Goal: Task Accomplishment & Management: Use online tool/utility

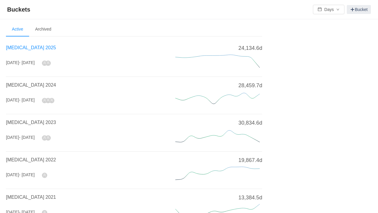
click at [25, 50] on span "[MEDICAL_DATA] 2025" at bounding box center [31, 47] width 50 height 5
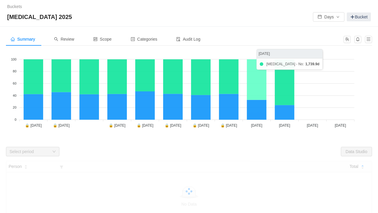
click at [257, 89] on icon at bounding box center [257, 79] width 20 height 41
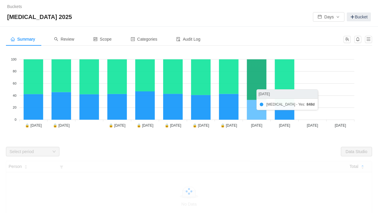
click at [259, 109] on icon at bounding box center [257, 110] width 20 height 20
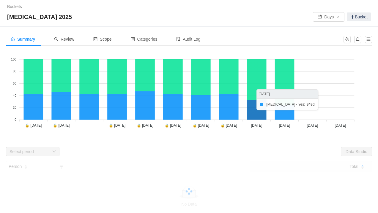
click at [258, 103] on icon at bounding box center [257, 110] width 20 height 20
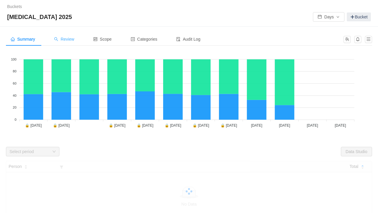
click at [70, 39] on span "Review" at bounding box center [64, 39] width 20 height 5
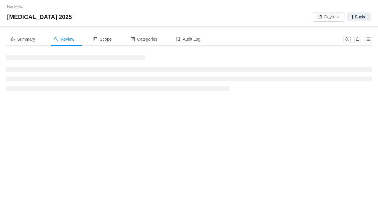
click at [71, 39] on span "Review" at bounding box center [64, 39] width 20 height 5
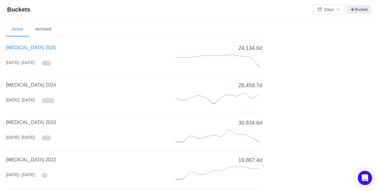
click at [20, 47] on span "[MEDICAL_DATA] 2025" at bounding box center [31, 47] width 50 height 5
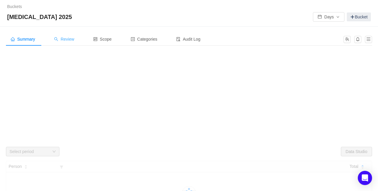
click at [66, 37] on span "Review" at bounding box center [64, 39] width 20 height 5
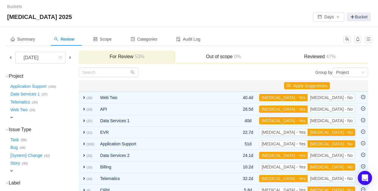
click at [10, 58] on span at bounding box center [10, 57] width 5 height 5
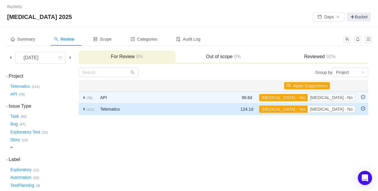
click at [86, 110] on span "expand" at bounding box center [84, 109] width 5 height 5
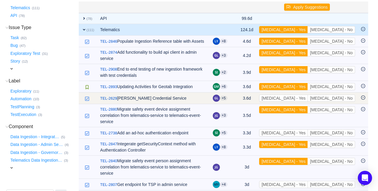
scroll to position [63, 0]
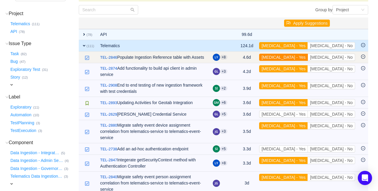
click at [308, 58] on button "[MEDICAL_DATA] - Yes" at bounding box center [283, 57] width 49 height 7
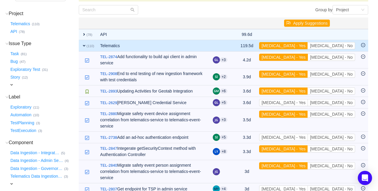
click at [308, 58] on button "[MEDICAL_DATA] - Yes" at bounding box center [283, 57] width 49 height 7
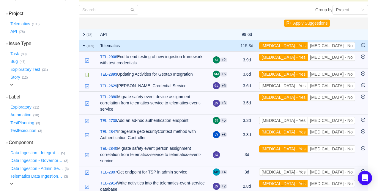
click at [308, 58] on button "[MEDICAL_DATA] - Yes" at bounding box center [283, 57] width 49 height 7
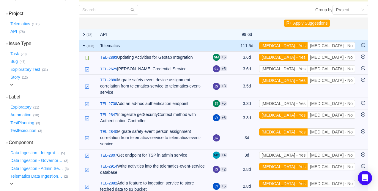
click at [308, 58] on button "[MEDICAL_DATA] - Yes" at bounding box center [283, 57] width 49 height 7
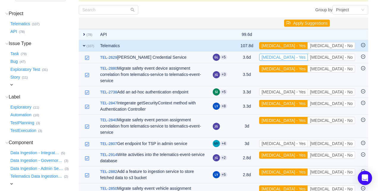
click at [308, 58] on button "[MEDICAL_DATA] - Yes" at bounding box center [283, 57] width 49 height 7
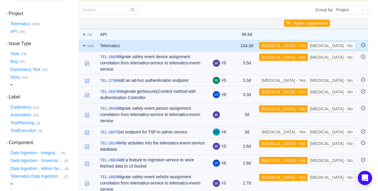
click at [308, 58] on button "[MEDICAL_DATA] - Yes" at bounding box center [283, 57] width 49 height 7
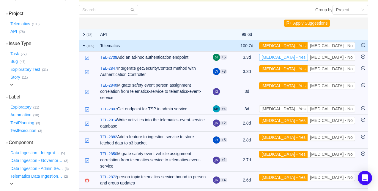
click at [308, 58] on button "[MEDICAL_DATA] - Yes" at bounding box center [283, 57] width 49 height 7
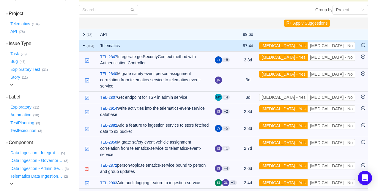
click at [308, 58] on button "[MEDICAL_DATA] - Yes" at bounding box center [283, 57] width 49 height 7
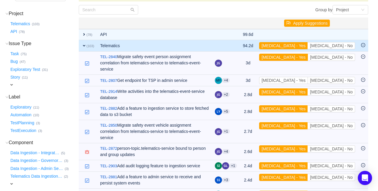
click at [308, 58] on button "[MEDICAL_DATA] - Yes" at bounding box center [283, 57] width 49 height 7
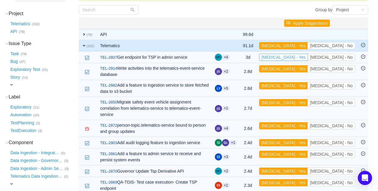
click at [308, 58] on button "[MEDICAL_DATA] - Yes" at bounding box center [283, 57] width 49 height 7
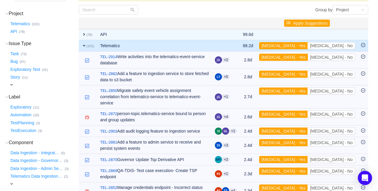
click at [308, 58] on button "[MEDICAL_DATA] - Yes" at bounding box center [283, 57] width 49 height 7
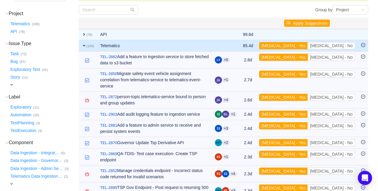
click at [308, 58] on button "[MEDICAL_DATA] - Yes" at bounding box center [283, 57] width 49 height 7
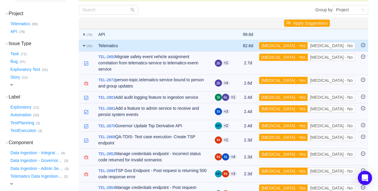
click at [308, 58] on button "[MEDICAL_DATA] - Yes" at bounding box center [283, 57] width 49 height 7
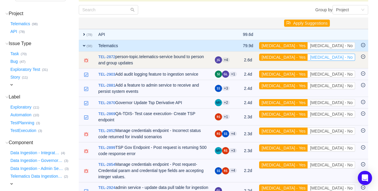
click at [345, 56] on button "[MEDICAL_DATA] - No" at bounding box center [331, 57] width 47 height 7
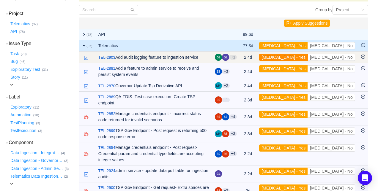
click at [308, 56] on button "[MEDICAL_DATA] - Yes" at bounding box center [283, 57] width 49 height 7
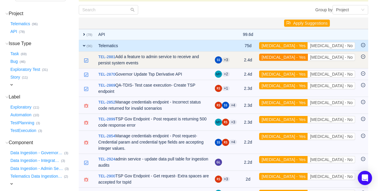
click at [308, 59] on button "[MEDICAL_DATA] - Yes" at bounding box center [283, 57] width 49 height 7
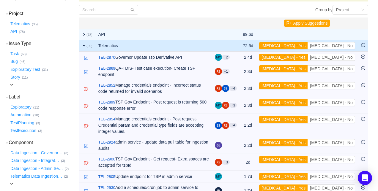
click at [308, 59] on button "[MEDICAL_DATA] - Yes" at bounding box center [283, 57] width 49 height 7
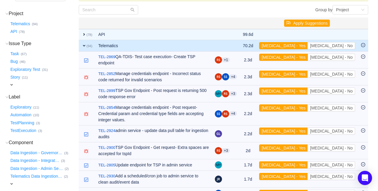
click at [308, 59] on button "[MEDICAL_DATA] - Yes" at bounding box center [283, 57] width 49 height 7
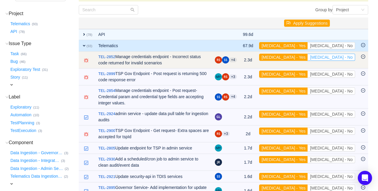
click at [347, 57] on button "[MEDICAL_DATA] - No" at bounding box center [331, 57] width 47 height 7
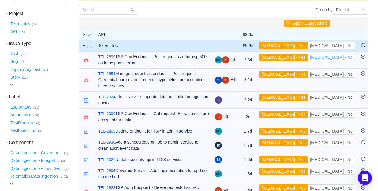
click at [347, 57] on button "[MEDICAL_DATA] - No" at bounding box center [331, 57] width 47 height 7
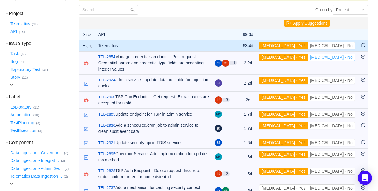
click at [347, 57] on button "[MEDICAL_DATA] - No" at bounding box center [331, 57] width 47 height 7
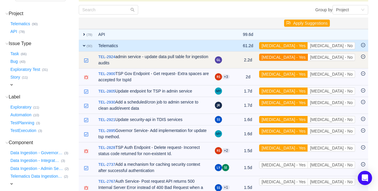
click at [308, 56] on button "[MEDICAL_DATA] - Yes" at bounding box center [283, 57] width 49 height 7
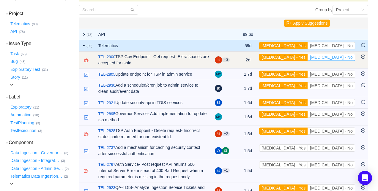
click at [338, 57] on button "[MEDICAL_DATA] - No" at bounding box center [331, 57] width 47 height 7
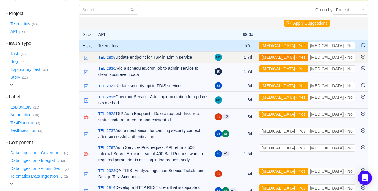
click at [308, 57] on button "[MEDICAL_DATA] - Yes" at bounding box center [283, 57] width 49 height 7
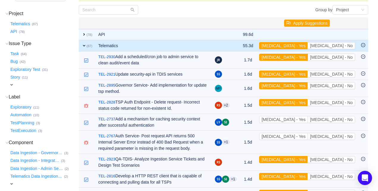
click at [308, 57] on button "[MEDICAL_DATA] - Yes" at bounding box center [283, 57] width 49 height 7
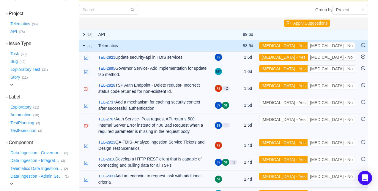
click at [308, 57] on button "[MEDICAL_DATA] - Yes" at bounding box center [283, 57] width 49 height 7
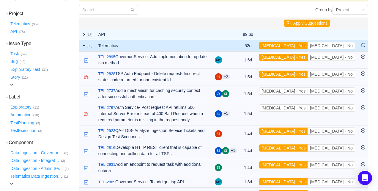
click at [308, 57] on button "[MEDICAL_DATA] - Yes" at bounding box center [283, 57] width 49 height 7
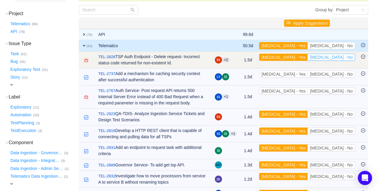
click at [340, 58] on button "[MEDICAL_DATA] - No" at bounding box center [331, 57] width 47 height 7
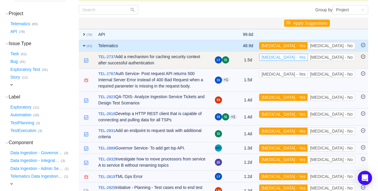
click at [308, 58] on button "[MEDICAL_DATA] - Yes" at bounding box center [283, 57] width 49 height 7
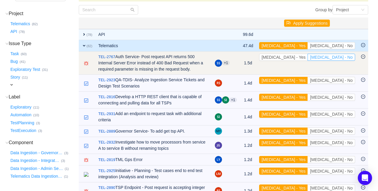
click at [344, 59] on button "[MEDICAL_DATA] - No" at bounding box center [331, 57] width 47 height 7
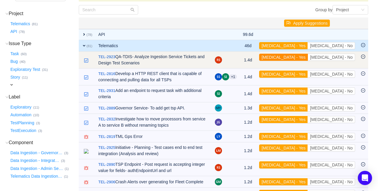
click at [308, 59] on button "[MEDICAL_DATA] - Yes" at bounding box center [283, 57] width 49 height 7
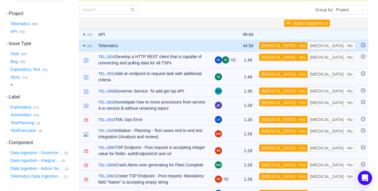
click at [308, 59] on button "[MEDICAL_DATA] - Yes" at bounding box center [283, 57] width 49 height 7
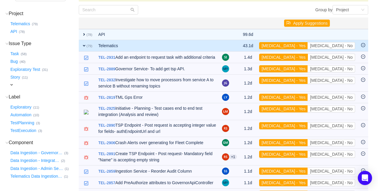
click at [308, 59] on button "[MEDICAL_DATA] - Yes" at bounding box center [283, 57] width 49 height 7
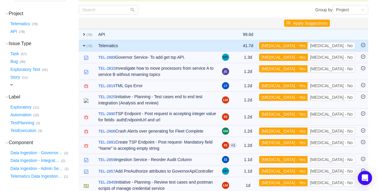
click at [308, 59] on button "[MEDICAL_DATA] - Yes" at bounding box center [283, 57] width 49 height 7
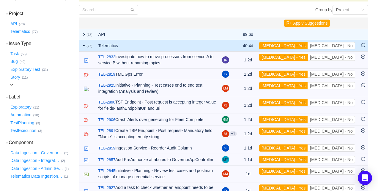
click at [308, 59] on button "[MEDICAL_DATA] - Yes" at bounding box center [283, 57] width 49 height 7
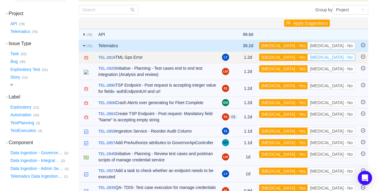
click at [346, 57] on button "[MEDICAL_DATA] - No" at bounding box center [331, 57] width 47 height 7
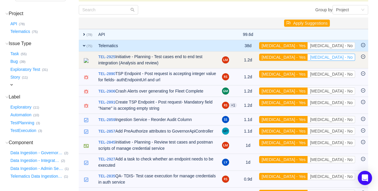
click at [345, 57] on button "[MEDICAL_DATA] - No" at bounding box center [331, 57] width 47 height 7
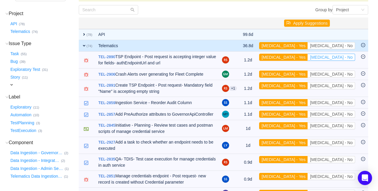
click at [345, 57] on button "[MEDICAL_DATA] - No" at bounding box center [331, 57] width 47 height 7
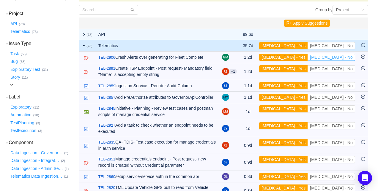
click at [345, 57] on button "[MEDICAL_DATA] - No" at bounding box center [331, 57] width 47 height 7
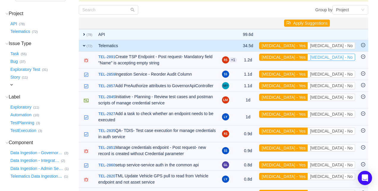
click at [345, 57] on button "[MEDICAL_DATA] - No" at bounding box center [331, 57] width 47 height 7
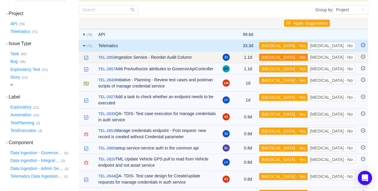
click at [308, 56] on button "[MEDICAL_DATA] - Yes" at bounding box center [283, 57] width 49 height 7
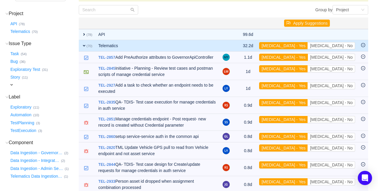
click at [308, 56] on button "[MEDICAL_DATA] - Yes" at bounding box center [283, 57] width 49 height 7
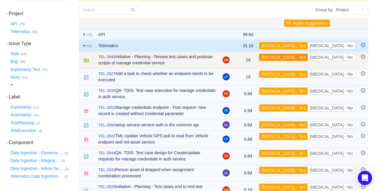
click at [308, 58] on button "[MEDICAL_DATA] - Yes" at bounding box center [283, 57] width 49 height 7
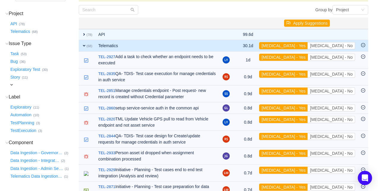
click at [308, 58] on button "[MEDICAL_DATA] - Yes" at bounding box center [283, 57] width 49 height 7
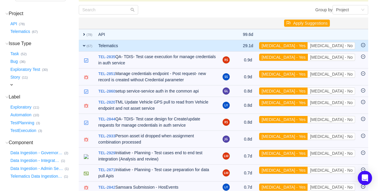
click at [308, 58] on button "[MEDICAL_DATA] - Yes" at bounding box center [283, 57] width 49 height 7
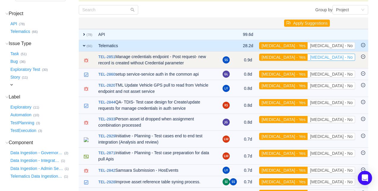
click at [338, 58] on button "[MEDICAL_DATA] - No" at bounding box center [331, 57] width 47 height 7
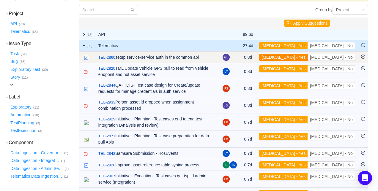
click at [308, 58] on button "[MEDICAL_DATA] - Yes" at bounding box center [283, 57] width 49 height 7
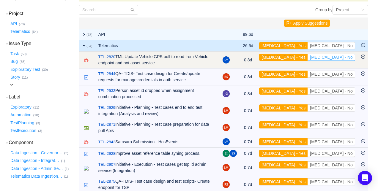
click at [345, 59] on button "[MEDICAL_DATA] - No" at bounding box center [331, 57] width 47 height 7
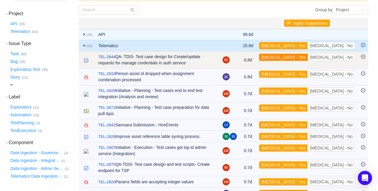
click at [307, 58] on button "[MEDICAL_DATA] - Yes" at bounding box center [283, 57] width 49 height 7
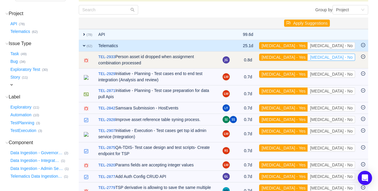
click at [347, 58] on button "[MEDICAL_DATA] - No" at bounding box center [331, 57] width 47 height 7
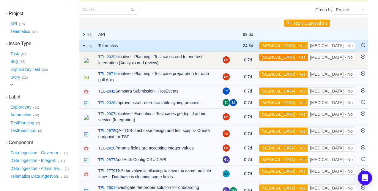
click at [308, 57] on button "[MEDICAL_DATA] - Yes" at bounding box center [283, 57] width 49 height 7
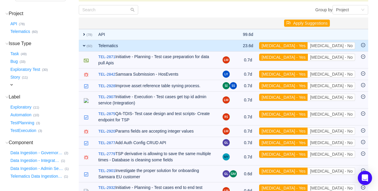
click at [308, 57] on button "[MEDICAL_DATA] - Yes" at bounding box center [283, 57] width 49 height 7
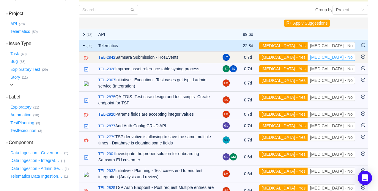
click at [334, 57] on button "[MEDICAL_DATA] - No" at bounding box center [331, 57] width 47 height 7
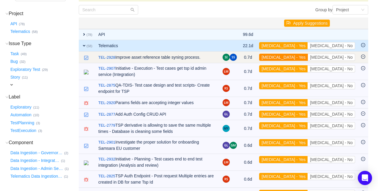
click at [308, 57] on button "[MEDICAL_DATA] - Yes" at bounding box center [283, 57] width 49 height 7
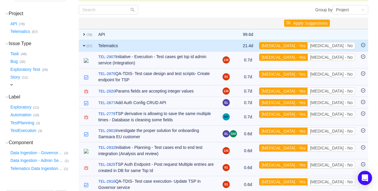
click at [308, 57] on button "[MEDICAL_DATA] - Yes" at bounding box center [283, 57] width 49 height 7
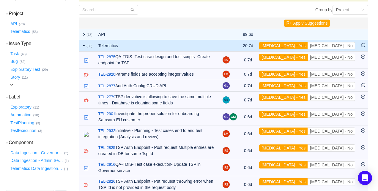
click at [308, 57] on button "[MEDICAL_DATA] - Yes" at bounding box center [283, 57] width 49 height 7
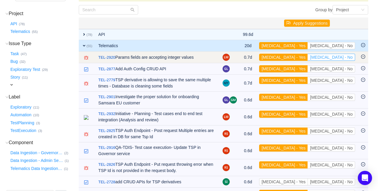
click at [348, 57] on button "[MEDICAL_DATA] - No" at bounding box center [331, 57] width 47 height 7
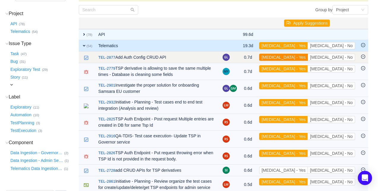
click at [308, 58] on button "[MEDICAL_DATA] - Yes" at bounding box center [283, 57] width 49 height 7
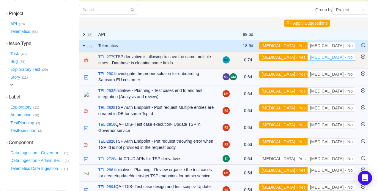
click at [342, 59] on button "[MEDICAL_DATA] - No" at bounding box center [331, 57] width 47 height 7
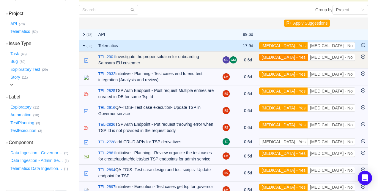
click at [308, 58] on button "[MEDICAL_DATA] - Yes" at bounding box center [283, 57] width 49 height 7
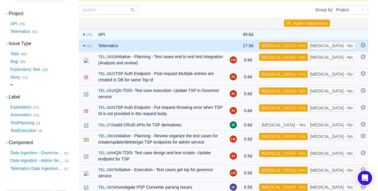
click at [308, 58] on button "[MEDICAL_DATA] - Yes" at bounding box center [283, 57] width 49 height 7
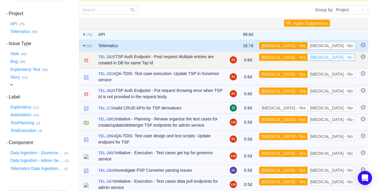
click at [336, 59] on button "[MEDICAL_DATA] - No" at bounding box center [331, 57] width 47 height 7
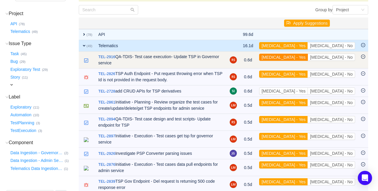
click at [308, 57] on button "[MEDICAL_DATA] - Yes" at bounding box center [283, 57] width 49 height 7
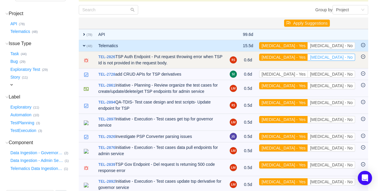
click at [335, 58] on button "[MEDICAL_DATA] - No" at bounding box center [331, 57] width 47 height 7
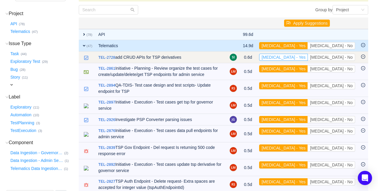
click at [308, 58] on button "[MEDICAL_DATA] - Yes" at bounding box center [283, 57] width 49 height 7
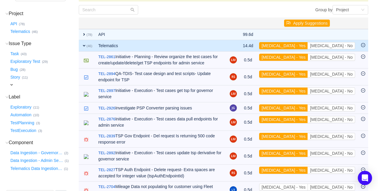
click at [308, 58] on button "[MEDICAL_DATA] - Yes" at bounding box center [283, 57] width 49 height 7
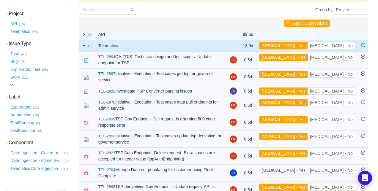
click at [308, 58] on button "[MEDICAL_DATA] - Yes" at bounding box center [283, 57] width 49 height 7
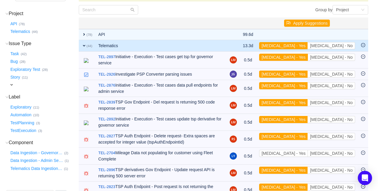
click at [308, 58] on button "[MEDICAL_DATA] - Yes" at bounding box center [283, 57] width 49 height 7
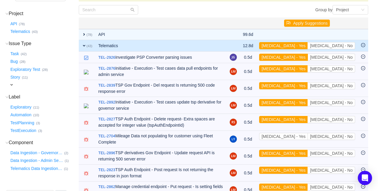
click at [308, 58] on button "[MEDICAL_DATA] - Yes" at bounding box center [283, 57] width 49 height 7
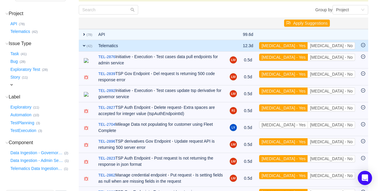
click at [308, 58] on button "[MEDICAL_DATA] - Yes" at bounding box center [283, 57] width 49 height 7
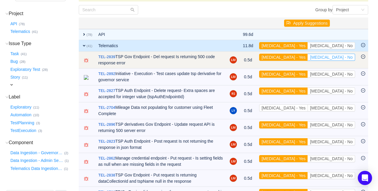
click at [334, 59] on button "[MEDICAL_DATA] - No" at bounding box center [331, 57] width 47 height 7
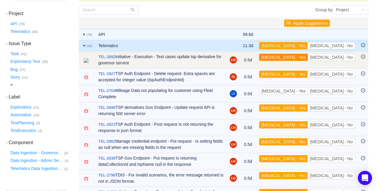
click at [308, 58] on button "[MEDICAL_DATA] - Yes" at bounding box center [283, 57] width 49 height 7
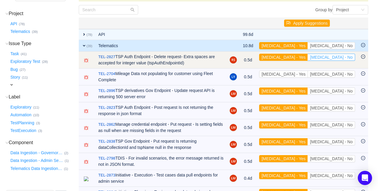
click at [338, 58] on button "[MEDICAL_DATA] - No" at bounding box center [331, 57] width 47 height 7
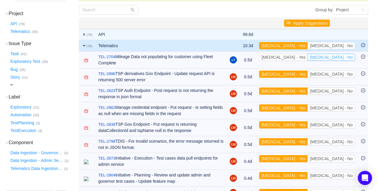
click at [338, 58] on button "[MEDICAL_DATA] - No" at bounding box center [331, 57] width 47 height 7
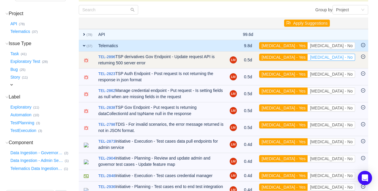
click at [338, 58] on button "[MEDICAL_DATA] - No" at bounding box center [331, 57] width 47 height 7
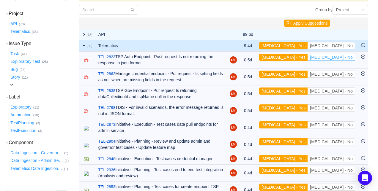
click at [338, 58] on button "[MEDICAL_DATA] - No" at bounding box center [331, 57] width 47 height 7
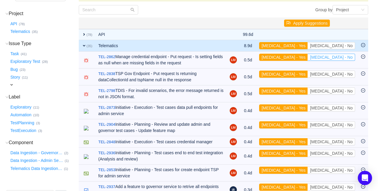
click at [338, 58] on button "[MEDICAL_DATA] - No" at bounding box center [331, 57] width 47 height 7
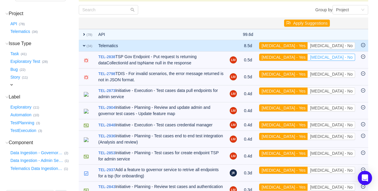
click at [338, 58] on button "[MEDICAL_DATA] - No" at bounding box center [331, 57] width 47 height 7
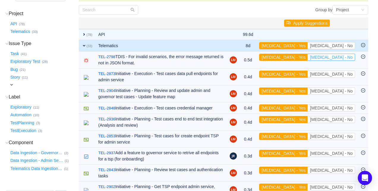
click at [338, 58] on button "[MEDICAL_DATA] - No" at bounding box center [331, 57] width 47 height 7
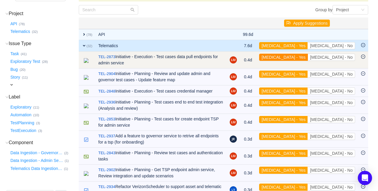
click at [308, 58] on button "[MEDICAL_DATA] - Yes" at bounding box center [283, 57] width 49 height 7
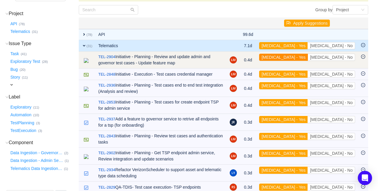
click at [308, 57] on button "[MEDICAL_DATA] - Yes" at bounding box center [283, 57] width 49 height 7
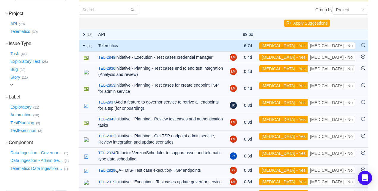
click at [308, 57] on button "[MEDICAL_DATA] - Yes" at bounding box center [283, 57] width 49 height 7
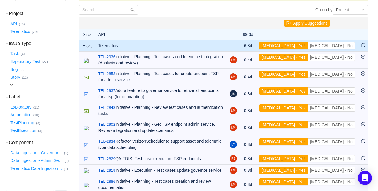
click at [308, 57] on button "[MEDICAL_DATA] - Yes" at bounding box center [283, 57] width 49 height 7
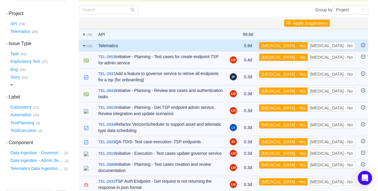
click at [308, 57] on button "[MEDICAL_DATA] - Yes" at bounding box center [283, 57] width 49 height 7
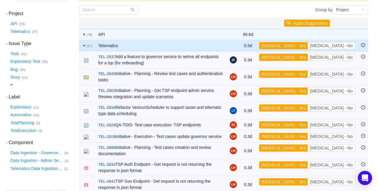
click at [308, 57] on button "[MEDICAL_DATA] - Yes" at bounding box center [283, 57] width 49 height 7
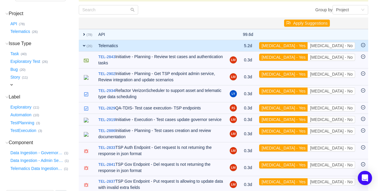
click at [308, 57] on button "[MEDICAL_DATA] - Yes" at bounding box center [283, 57] width 49 height 7
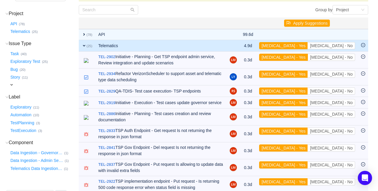
click at [308, 57] on button "[MEDICAL_DATA] - Yes" at bounding box center [283, 57] width 49 height 7
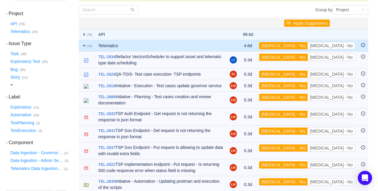
click at [308, 57] on button "[MEDICAL_DATA] - Yes" at bounding box center [283, 57] width 49 height 7
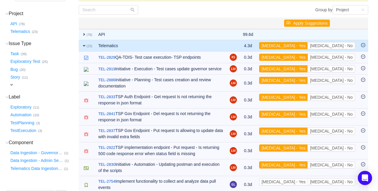
click at [308, 57] on button "[MEDICAL_DATA] - Yes" at bounding box center [283, 57] width 49 height 7
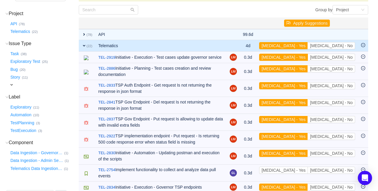
click at [308, 57] on button "[MEDICAL_DATA] - Yes" at bounding box center [283, 57] width 49 height 7
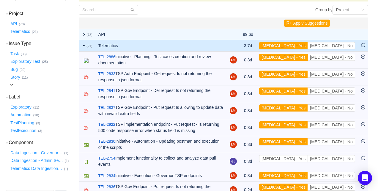
click at [308, 57] on button "[MEDICAL_DATA] - Yes" at bounding box center [283, 57] width 49 height 7
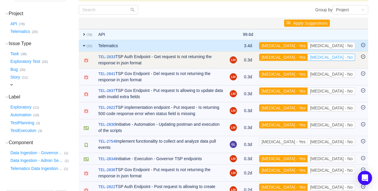
click at [351, 58] on button "[MEDICAL_DATA] - No" at bounding box center [331, 57] width 47 height 7
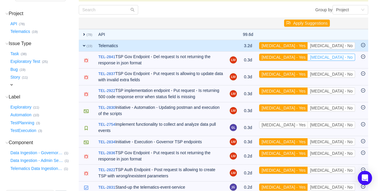
click at [351, 58] on button "[MEDICAL_DATA] - No" at bounding box center [331, 57] width 47 height 7
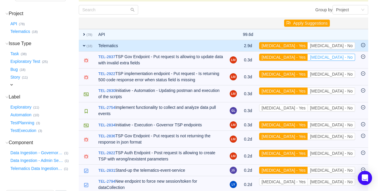
click at [351, 58] on button "[MEDICAL_DATA] - No" at bounding box center [331, 57] width 47 height 7
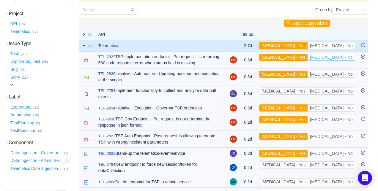
click at [351, 58] on button "[MEDICAL_DATA] - No" at bounding box center [331, 57] width 47 height 7
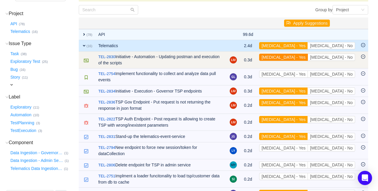
click at [308, 57] on button "[MEDICAL_DATA] - Yes" at bounding box center [283, 57] width 49 height 7
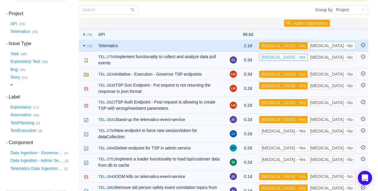
click at [308, 57] on button "[MEDICAL_DATA] - Yes" at bounding box center [283, 57] width 49 height 7
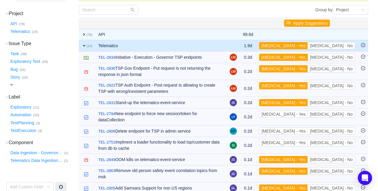
click at [308, 57] on button "[MEDICAL_DATA] - Yes" at bounding box center [283, 57] width 49 height 7
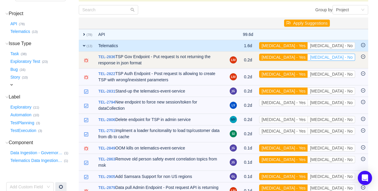
click at [332, 57] on button "[MEDICAL_DATA] - No" at bounding box center [331, 57] width 47 height 7
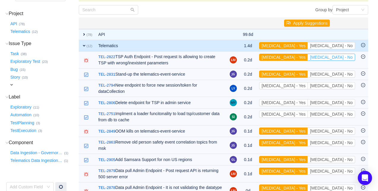
click at [332, 57] on button "[MEDICAL_DATA] - No" at bounding box center [331, 57] width 47 height 7
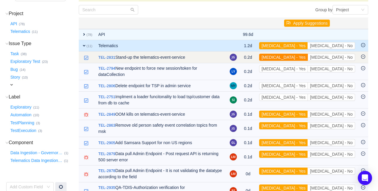
click at [308, 56] on button "[MEDICAL_DATA] - Yes" at bounding box center [283, 57] width 49 height 7
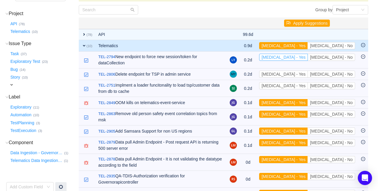
click at [308, 56] on button "[MEDICAL_DATA] - Yes" at bounding box center [283, 57] width 49 height 7
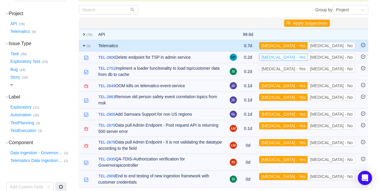
click at [308, 56] on button "[MEDICAL_DATA] - Yes" at bounding box center [283, 57] width 49 height 7
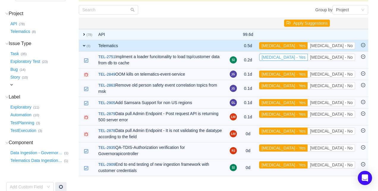
click at [308, 56] on button "[MEDICAL_DATA] - Yes" at bounding box center [283, 57] width 49 height 7
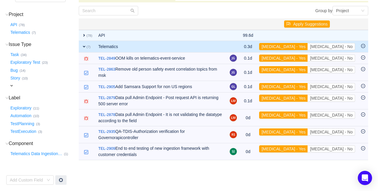
scroll to position [59, 0]
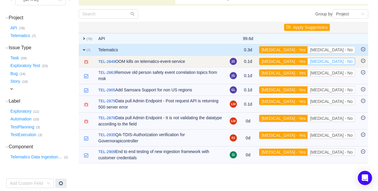
click at [345, 60] on button "[MEDICAL_DATA] - No" at bounding box center [331, 61] width 47 height 7
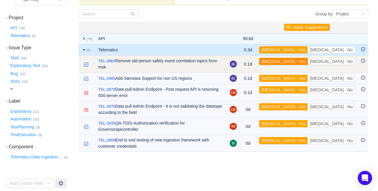
click at [308, 61] on button "[MEDICAL_DATA] - Yes" at bounding box center [283, 61] width 49 height 7
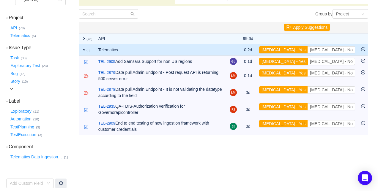
click at [308, 61] on button "[MEDICAL_DATA] - Yes" at bounding box center [283, 61] width 49 height 7
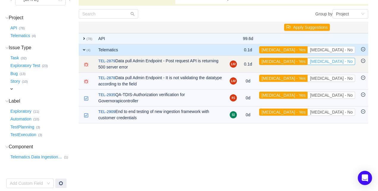
click at [341, 61] on button "[MEDICAL_DATA] - No" at bounding box center [331, 61] width 47 height 7
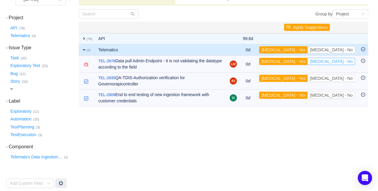
click at [341, 61] on button "[MEDICAL_DATA] - No" at bounding box center [331, 61] width 47 height 7
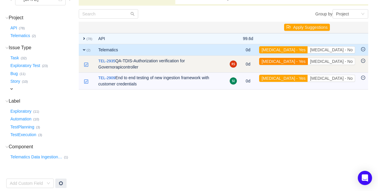
click at [308, 61] on button "[MEDICAL_DATA] - Yes" at bounding box center [283, 61] width 49 height 7
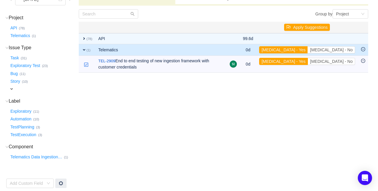
click at [308, 61] on button "[MEDICAL_DATA] - Yes" at bounding box center [283, 61] width 49 height 7
